Goal: Transaction & Acquisition: Purchase product/service

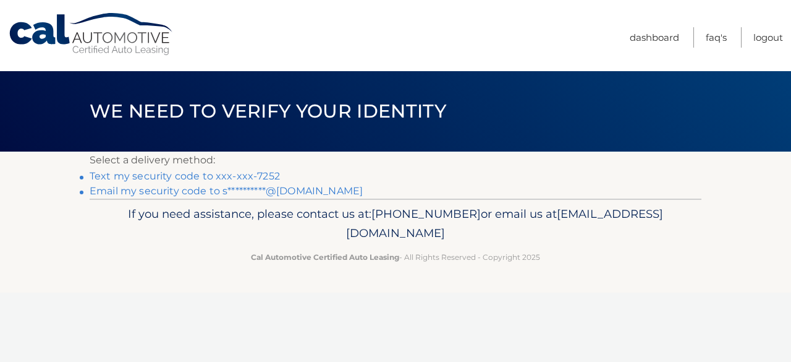
click at [258, 180] on link "Text my security code to xxx-xxx-7252" at bounding box center [185, 176] width 190 height 12
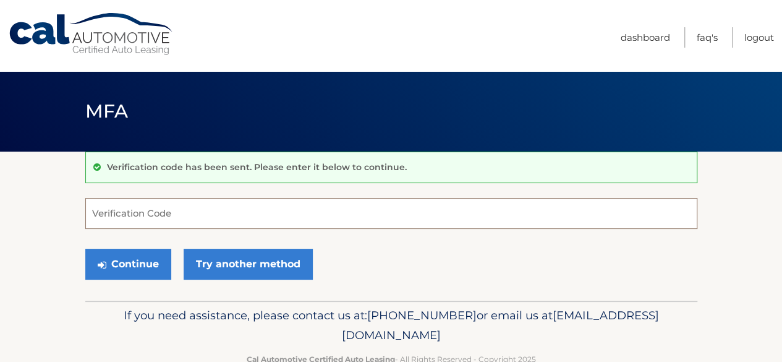
click at [218, 207] on input "Verification Code" at bounding box center [391, 213] width 612 height 31
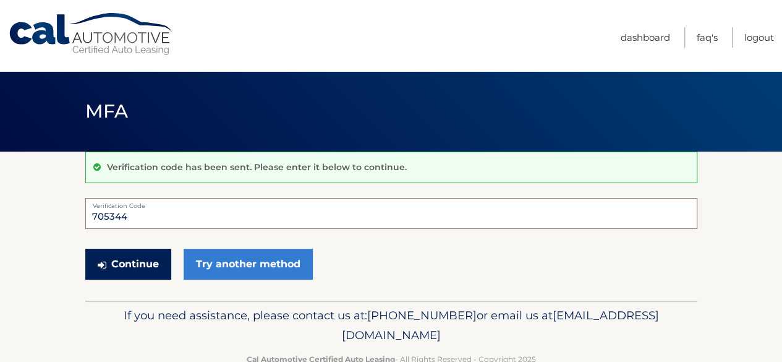
type input "705344"
click at [117, 271] on button "Continue" at bounding box center [128, 264] width 86 height 31
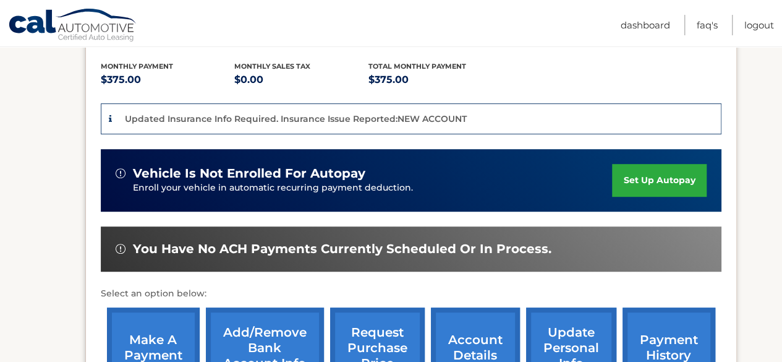
scroll to position [297, 0]
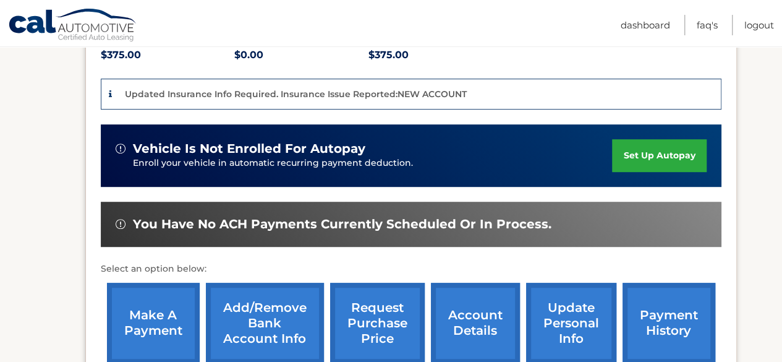
click at [134, 283] on link "make a payment" at bounding box center [153, 323] width 93 height 81
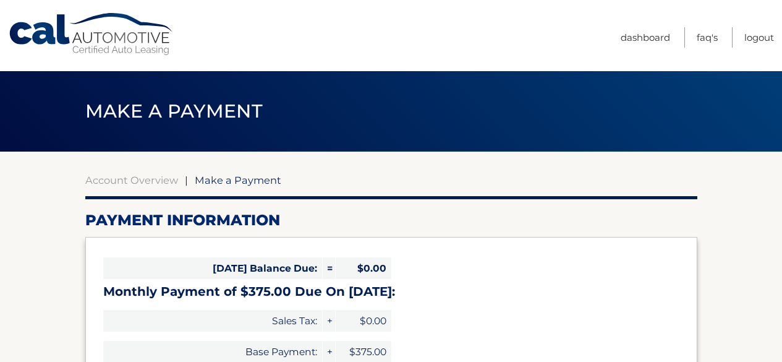
select select "ZjNlODlhMjYtOWFjNy00MzQ5LWJmOTQtYTkxOWFiYzg4Y2Y2"
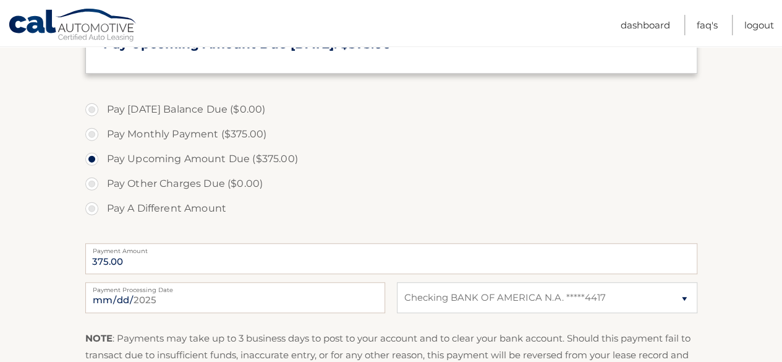
scroll to position [346, 0]
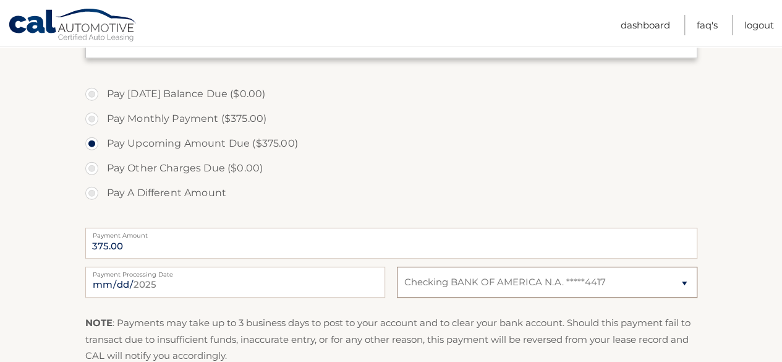
click at [458, 275] on select "Select Bank Account Checking BANK OF AMERICA N.A. *****4417" at bounding box center [547, 281] width 300 height 31
click at [715, 270] on section "Account Overview | Make a Payment Payment Information [DATE] Balance Due: = $0.…" at bounding box center [391, 124] width 782 height 638
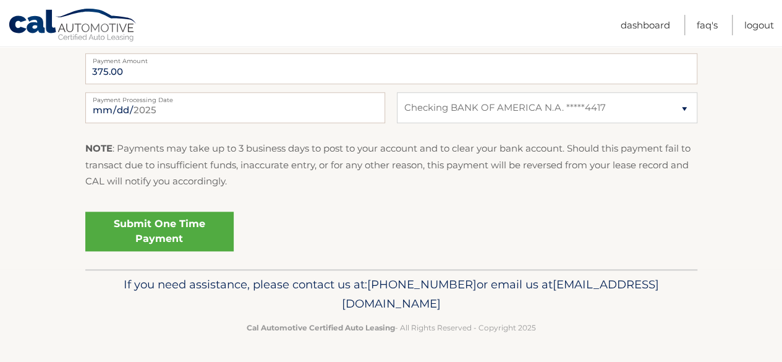
click at [205, 225] on link "Submit One Time Payment" at bounding box center [159, 231] width 148 height 40
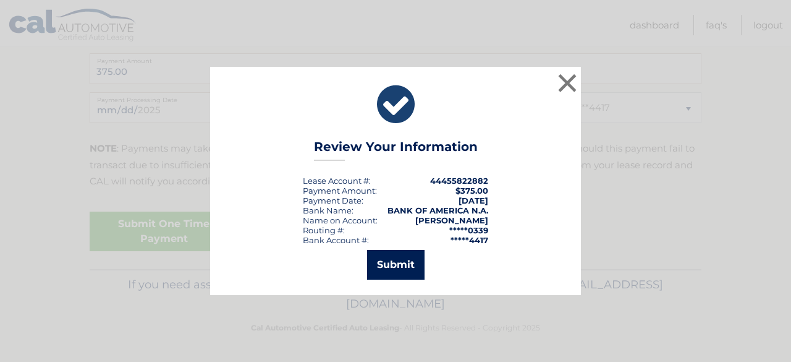
click at [373, 268] on button "Submit" at bounding box center [395, 265] width 57 height 30
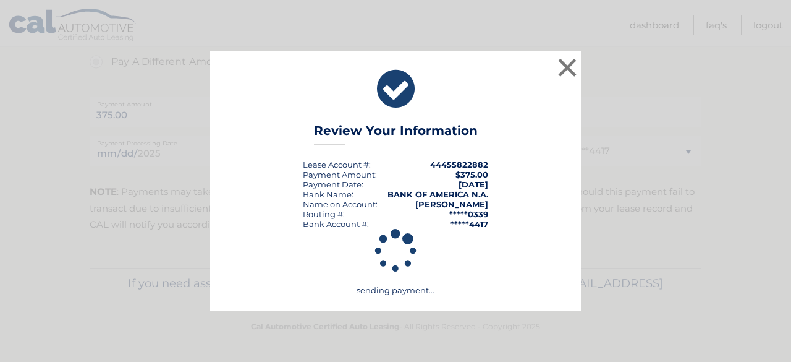
scroll to position [476, 0]
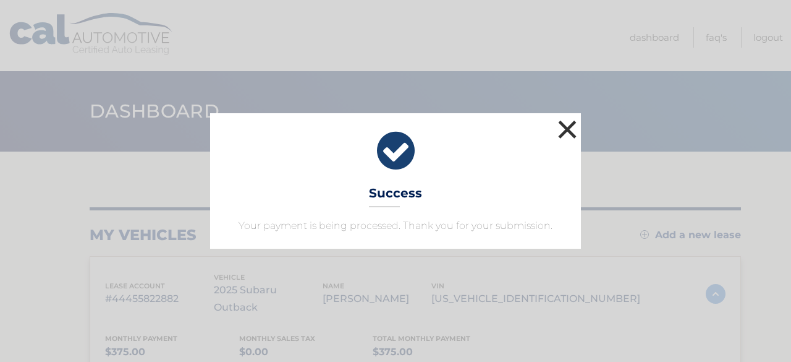
click at [572, 129] on button "×" at bounding box center [567, 129] width 25 height 25
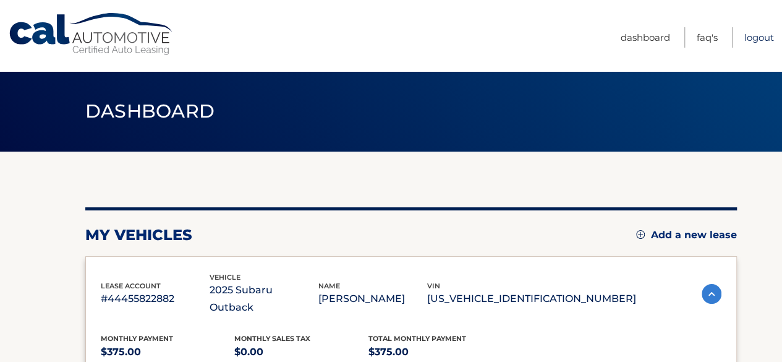
click at [751, 36] on link "Logout" at bounding box center [759, 37] width 30 height 20
